Goal: Task Accomplishment & Management: Use online tool/utility

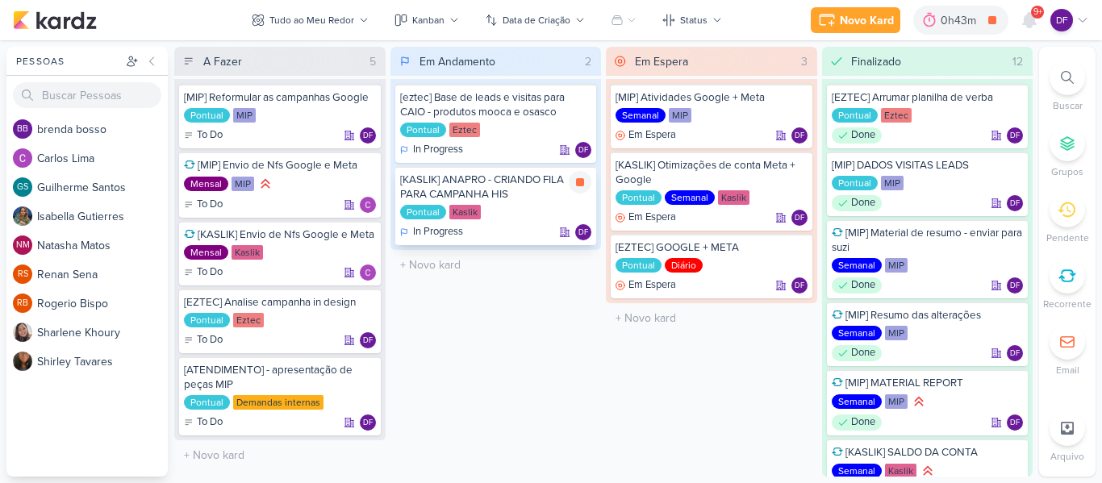
click at [520, 197] on div "[KASLIK] ANAPRO - CRIANDO FILA PARA CAMPANHA HIS" at bounding box center [496, 187] width 192 height 29
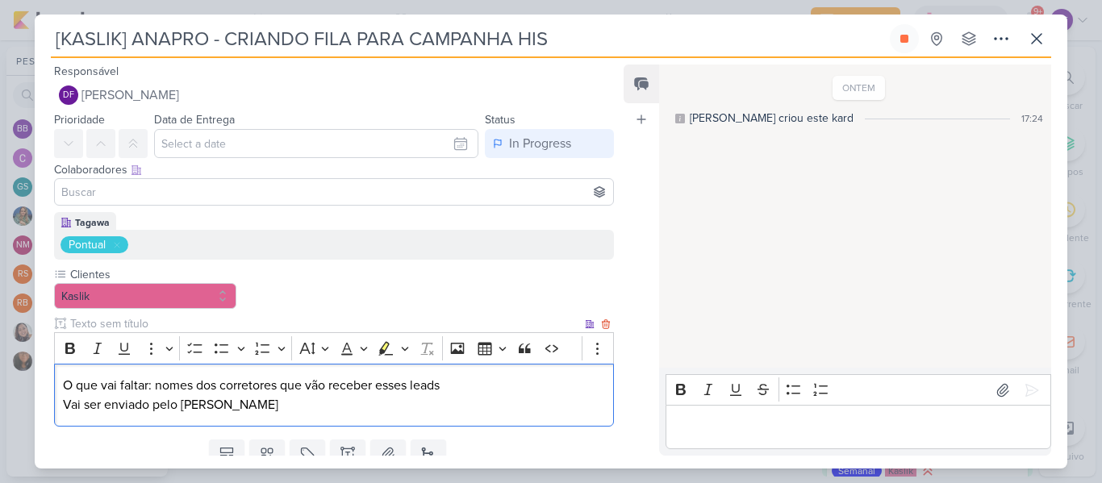
click at [251, 376] on p "O que vai faltar: nomes dos corretores que vão receber esses leads Vai ser envi…" at bounding box center [334, 395] width 542 height 39
click at [1043, 29] on icon at bounding box center [1036, 38] width 19 height 19
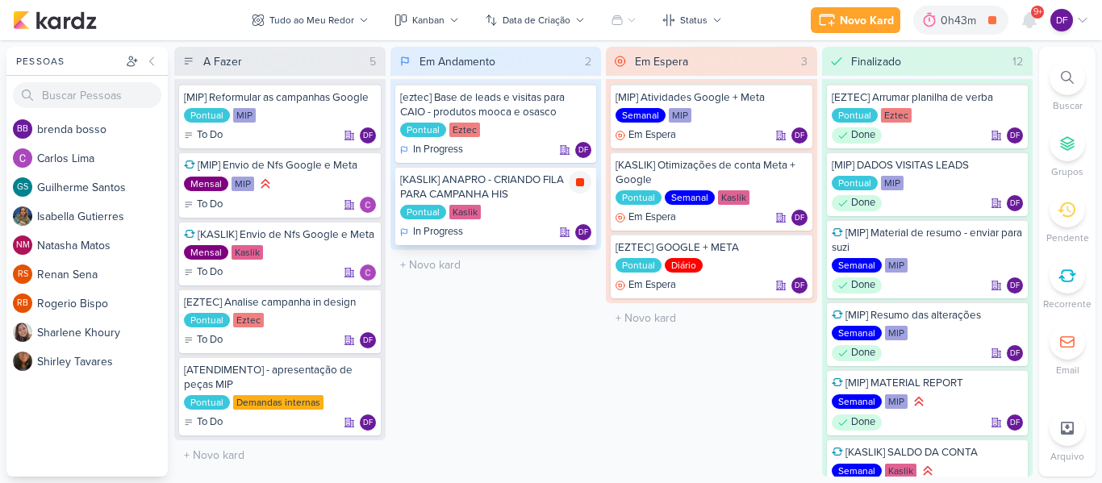
click at [581, 187] on icon at bounding box center [579, 182] width 13 height 13
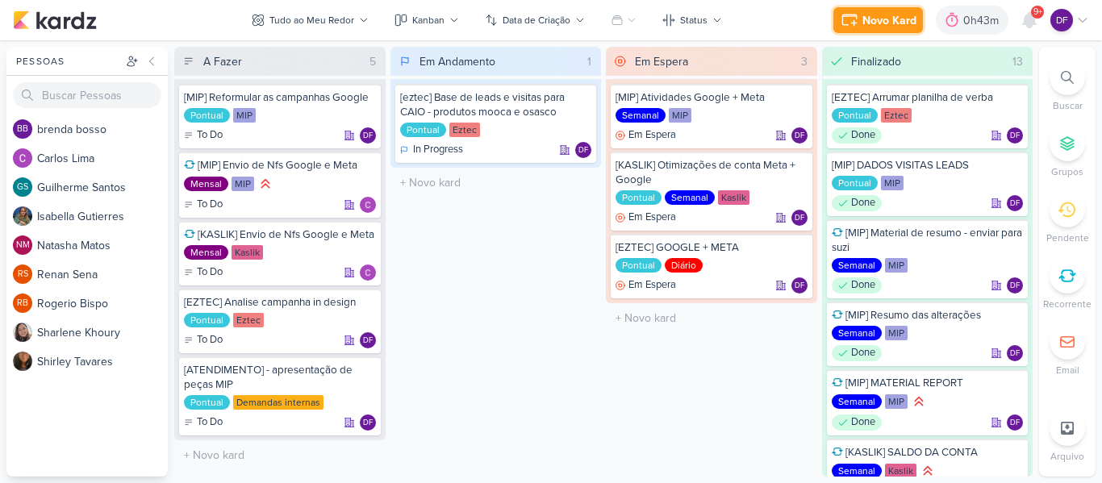
click at [905, 17] on div "Novo Kard" at bounding box center [889, 20] width 54 height 17
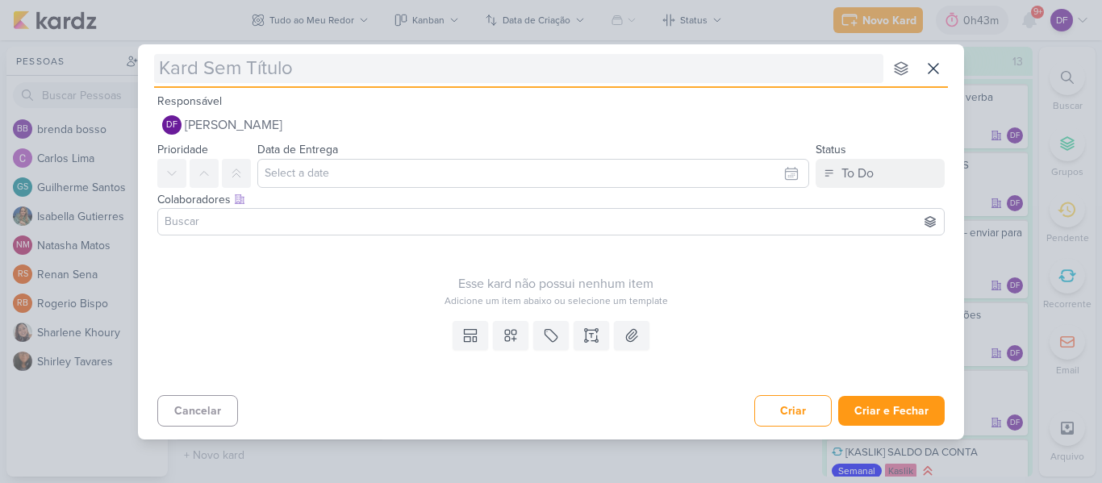
type input "["
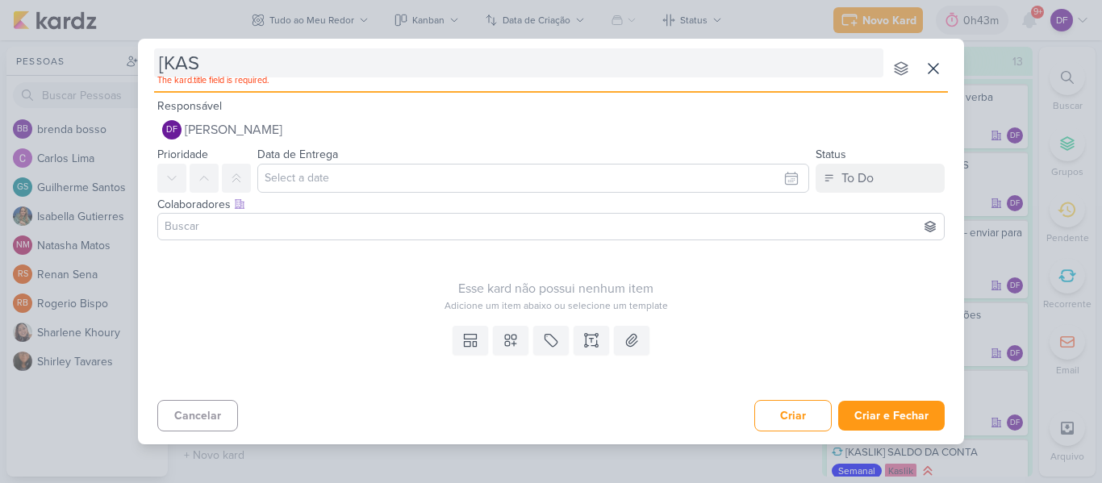
type input "[KASL"
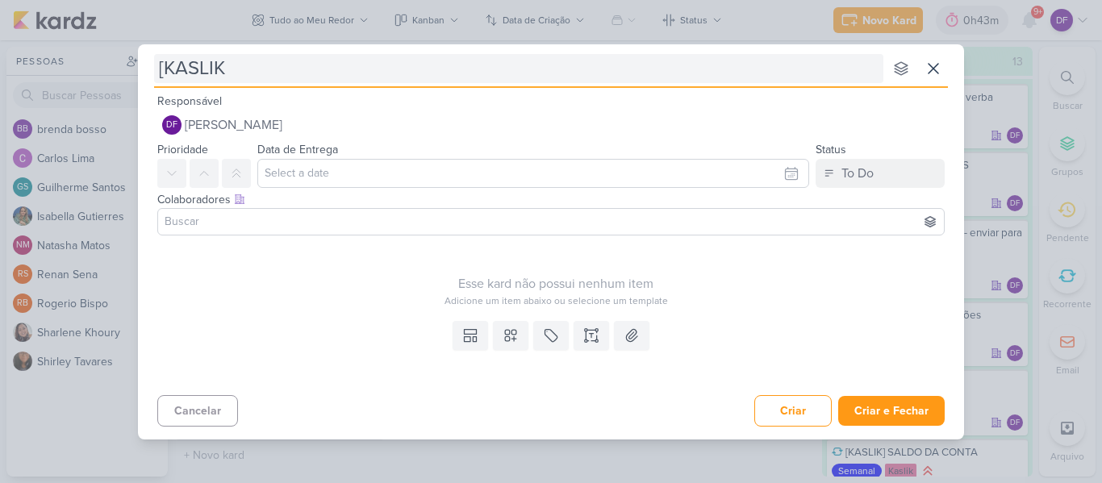
type input "[KASLIK"
type input "[KASLIK]"
type input "[KASLIK] NOV"
type input "[KASLIK]"
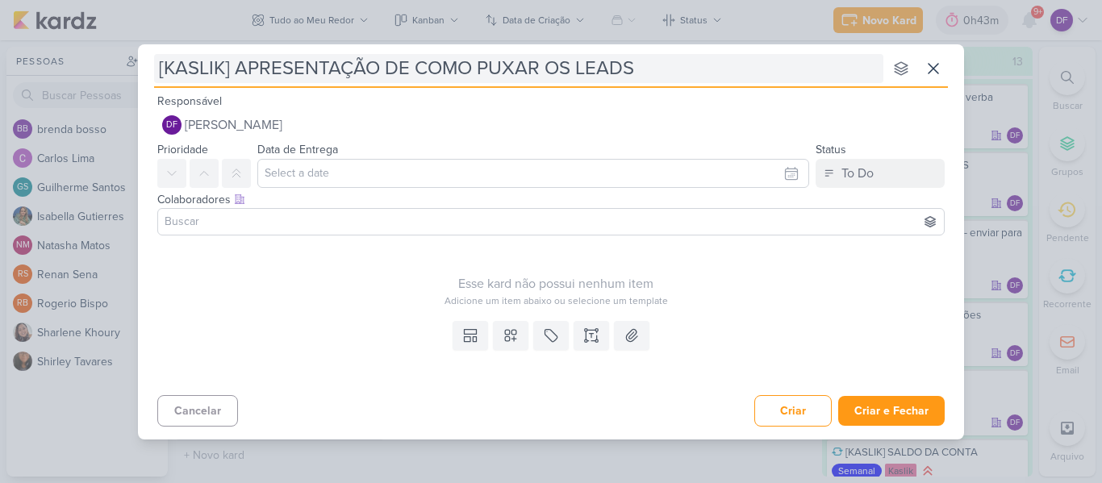
type input "[KASLIK] APRESENTAÇÃO DE COMO PUXAR OS LEADS"
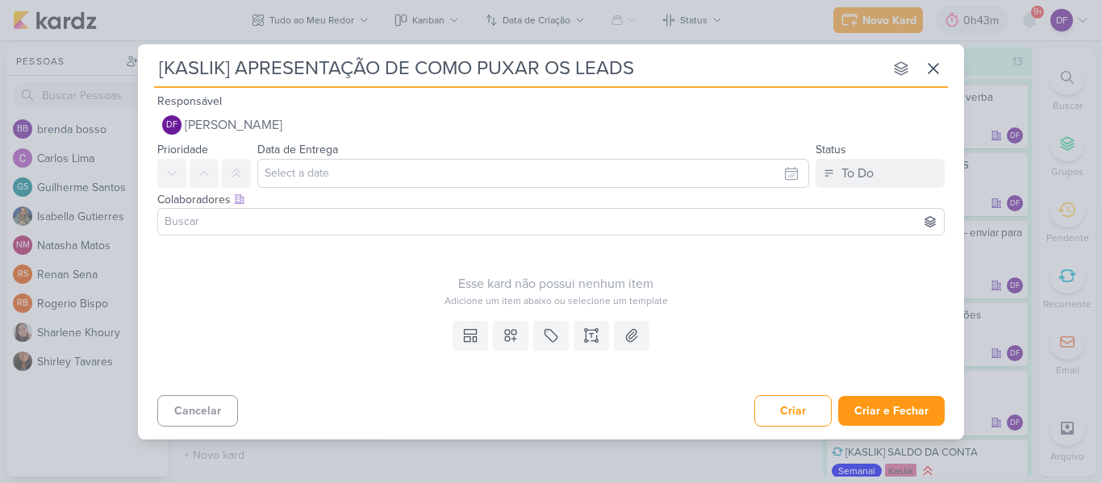
type input "[KASLIK] APRESENTAÇÃO DE COMO PUXAR OS LEADS"
click at [543, 343] on icon at bounding box center [551, 335] width 16 height 16
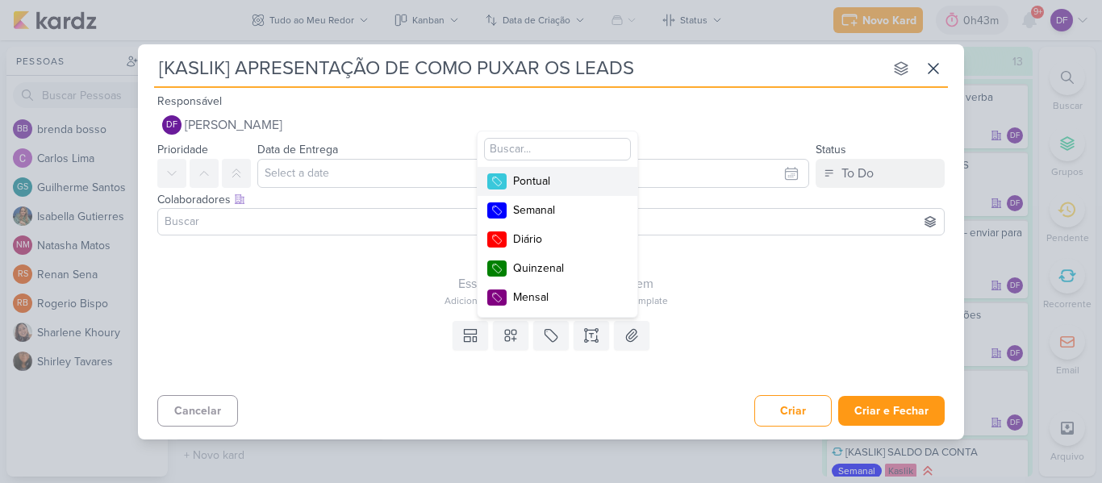
click at [544, 173] on div "Pontual" at bounding box center [565, 181] width 105 height 17
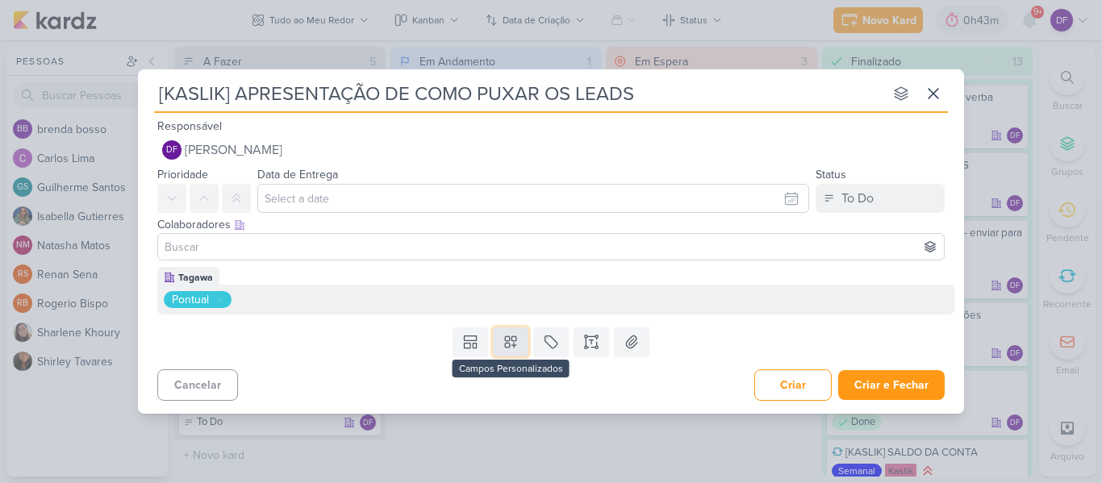
click at [515, 350] on button at bounding box center [510, 341] width 35 height 29
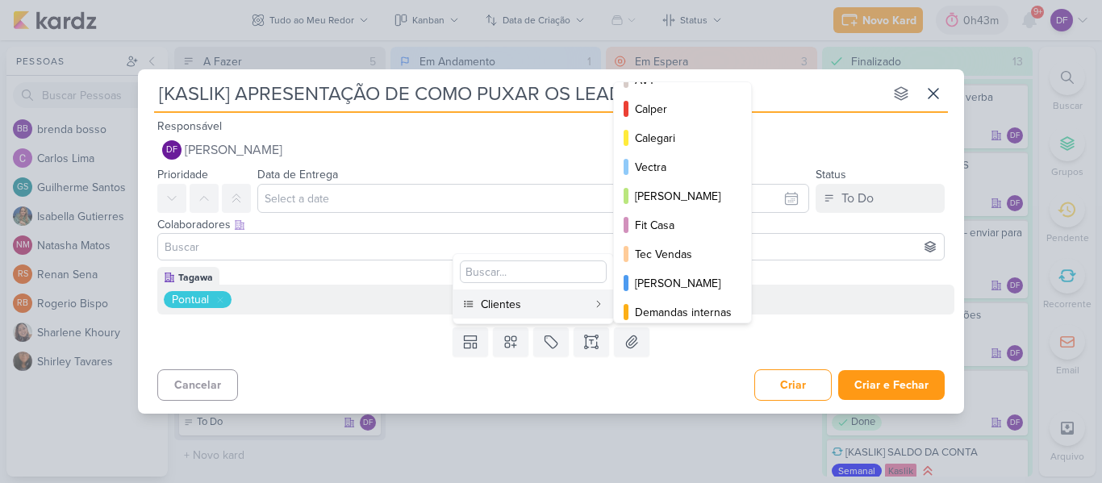
scroll to position [234, 0]
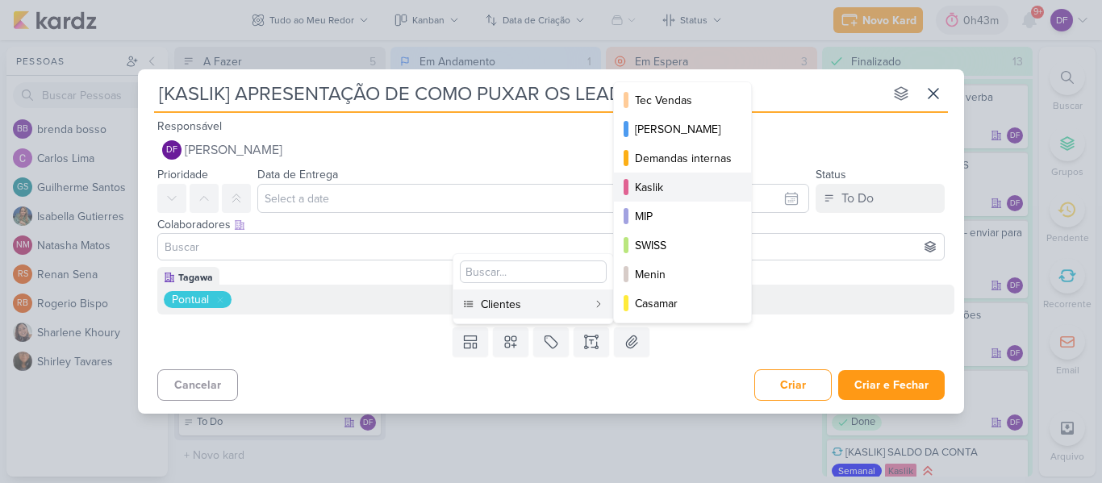
click at [653, 190] on div "Kaslik" at bounding box center [683, 187] width 97 height 17
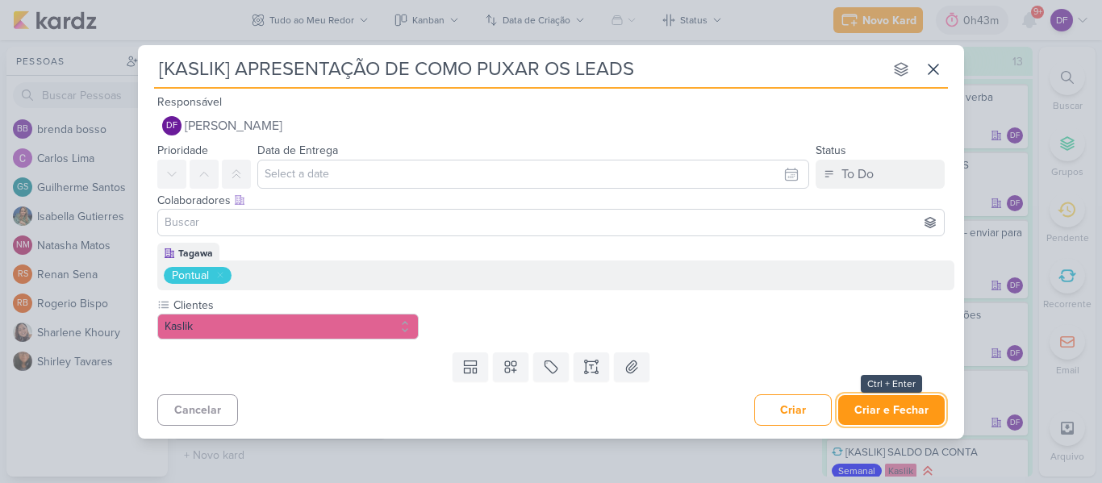
click at [876, 411] on button "Criar e Fechar" at bounding box center [891, 410] width 106 height 30
